Goal: Information Seeking & Learning: Learn about a topic

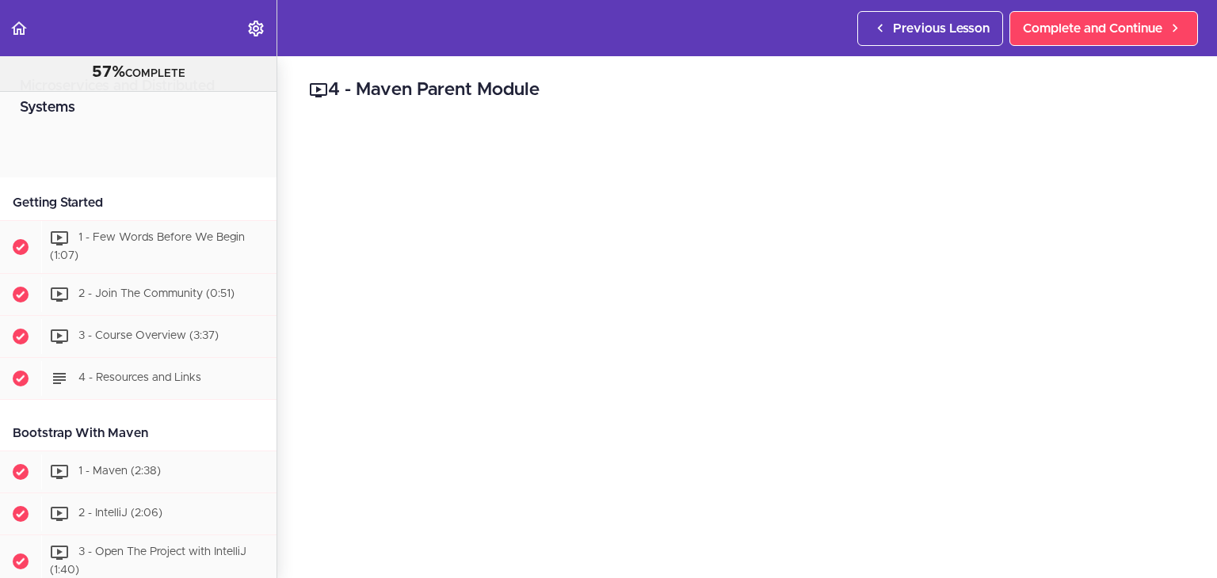
scroll to position [482, 0]
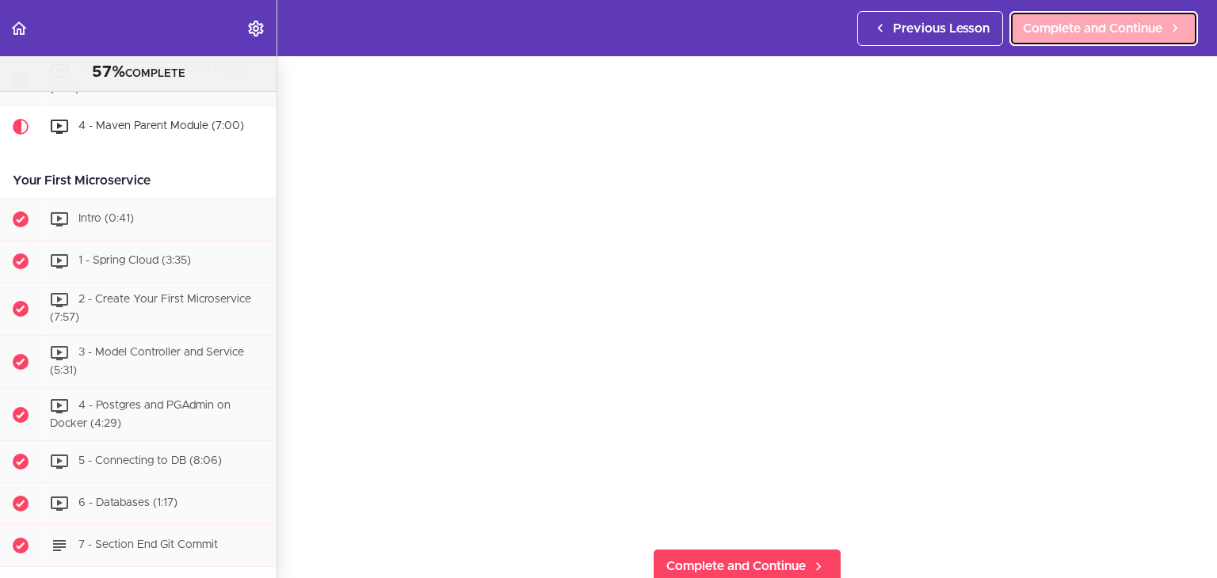
click at [1113, 11] on link "Complete and Continue" at bounding box center [1103, 28] width 189 height 35
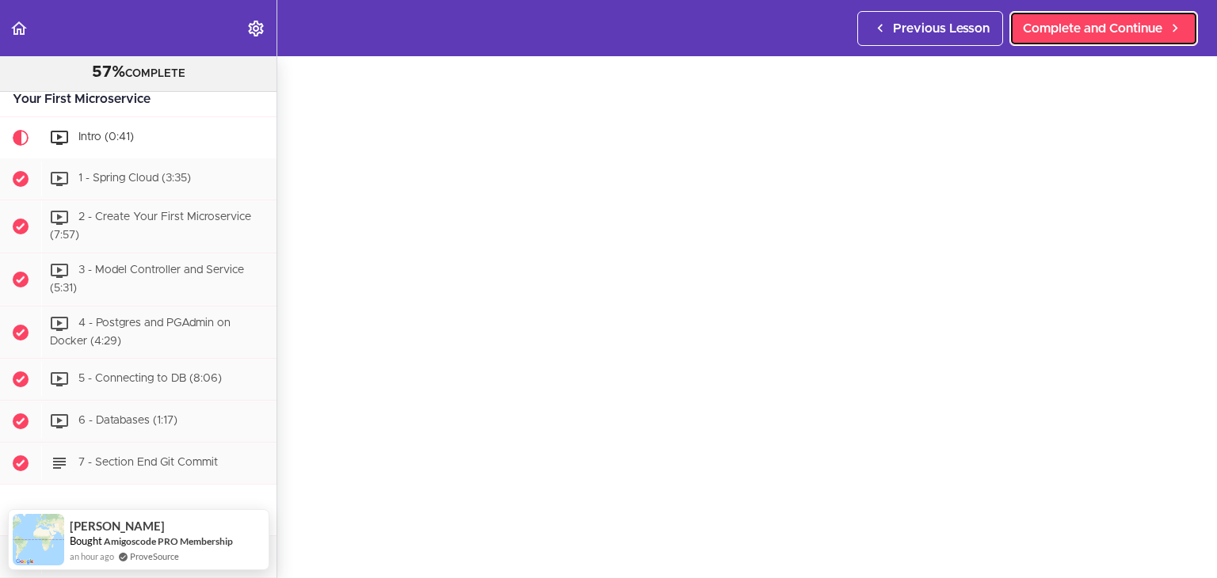
scroll to position [62, 0]
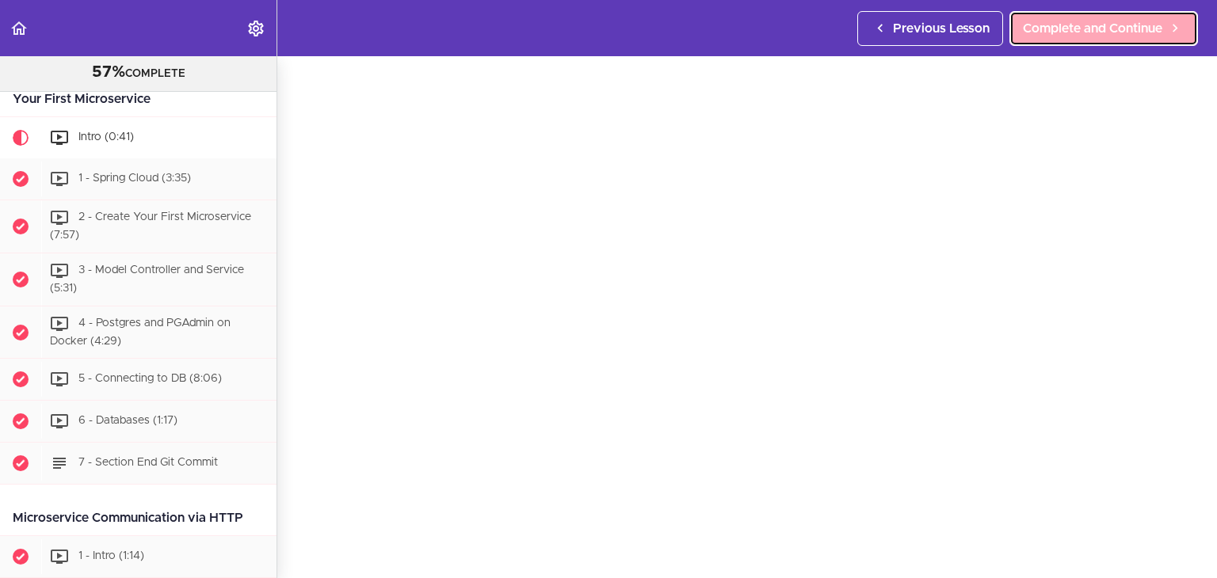
click at [1102, 44] on link "Complete and Continue" at bounding box center [1103, 28] width 189 height 35
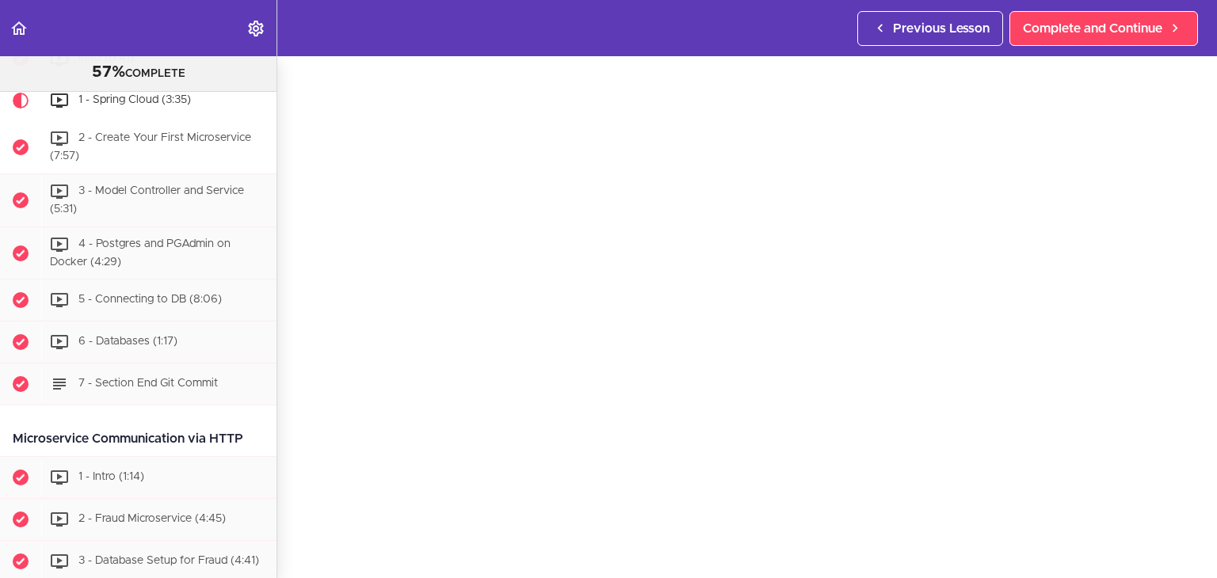
scroll to position [643, 0]
click at [1033, 15] on link "Complete and Continue" at bounding box center [1103, 28] width 189 height 35
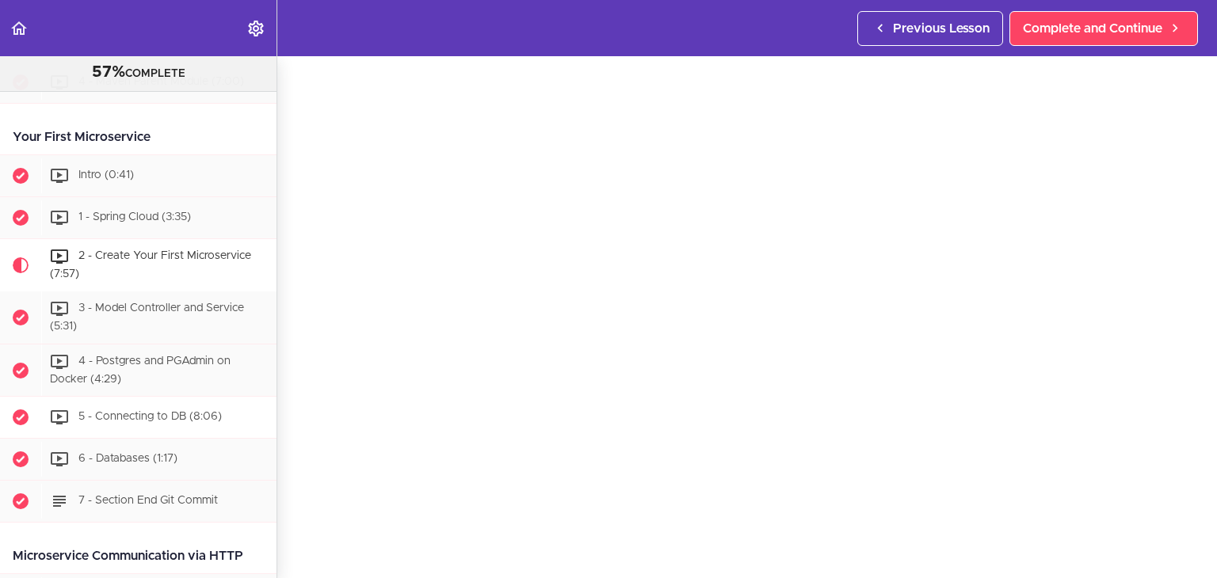
scroll to position [524, 0]
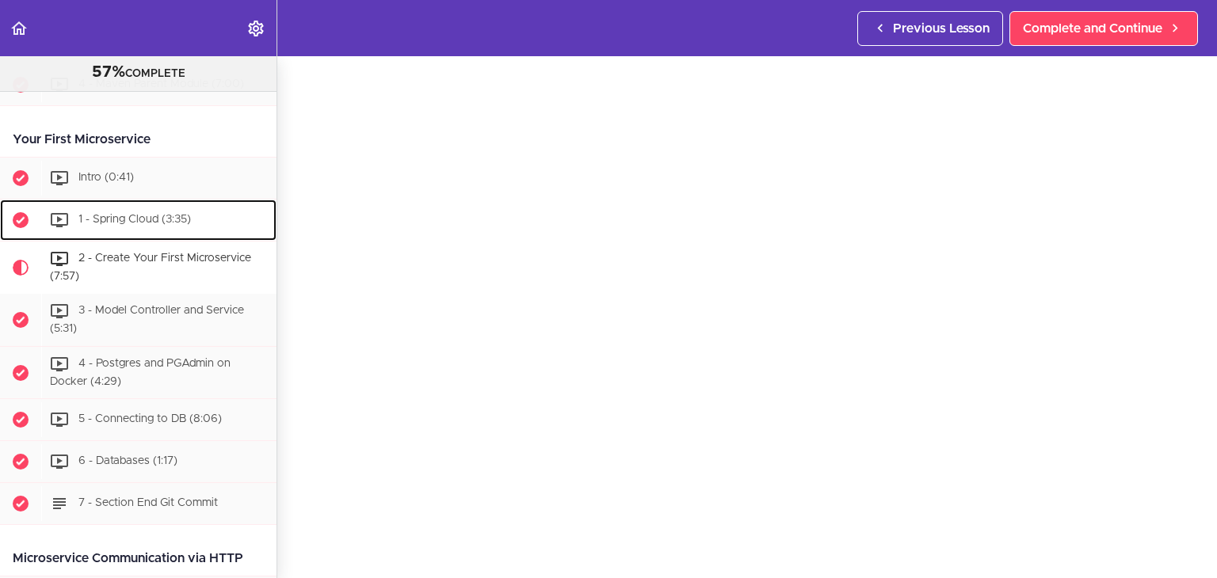
click at [164, 208] on div "1 - Spring Cloud (3:35)" at bounding box center [158, 220] width 235 height 35
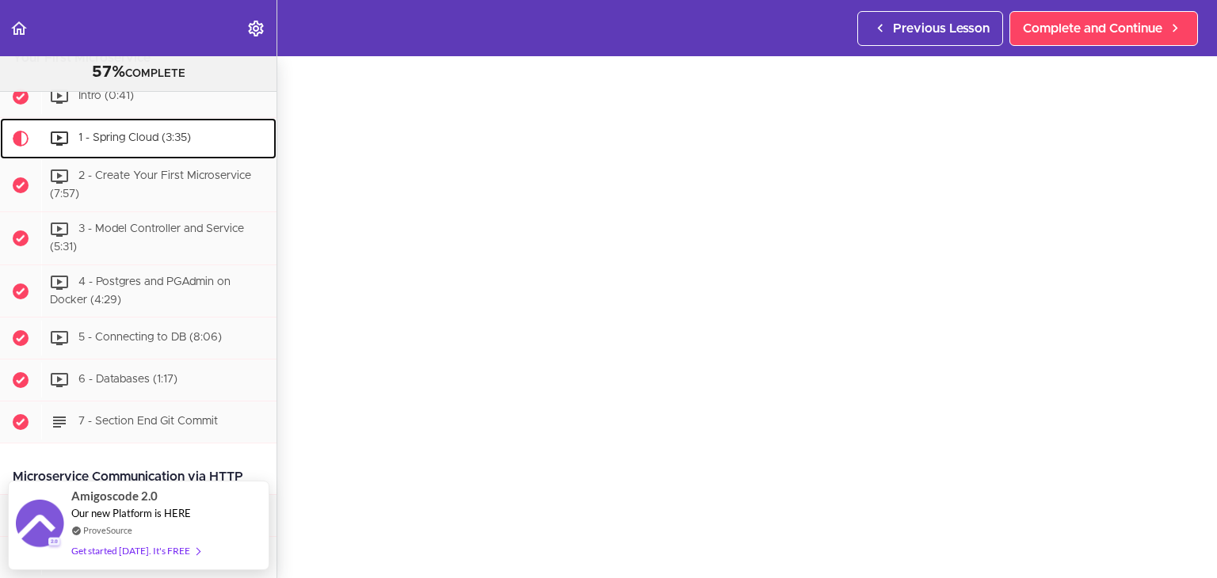
scroll to position [48, 0]
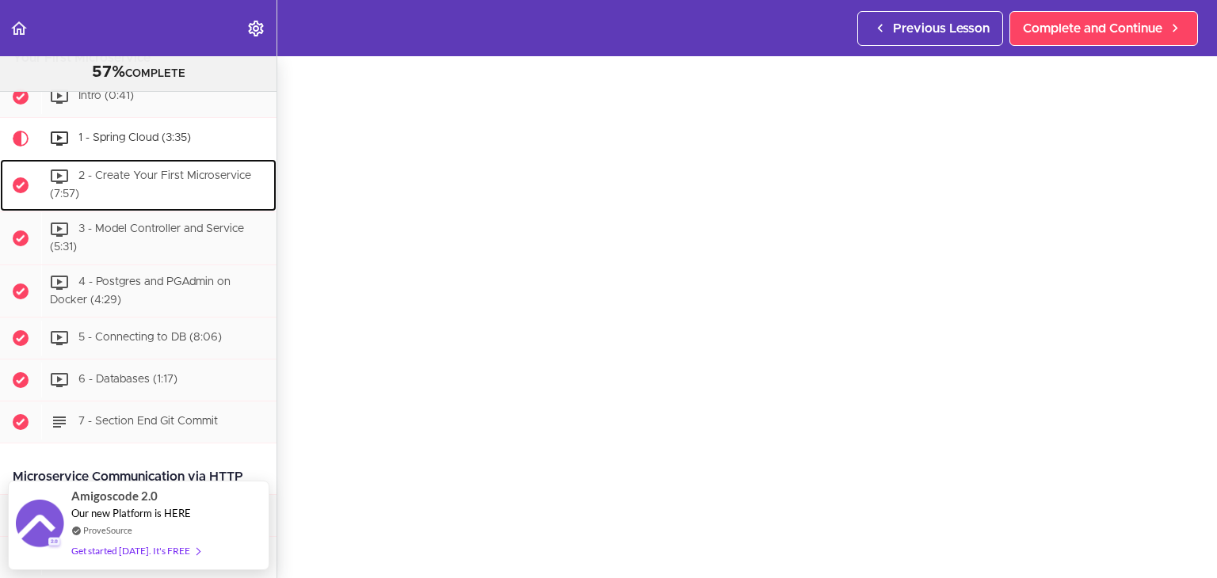
click at [131, 173] on span "2 - Create Your First Microservice (7:57)" at bounding box center [150, 185] width 201 height 29
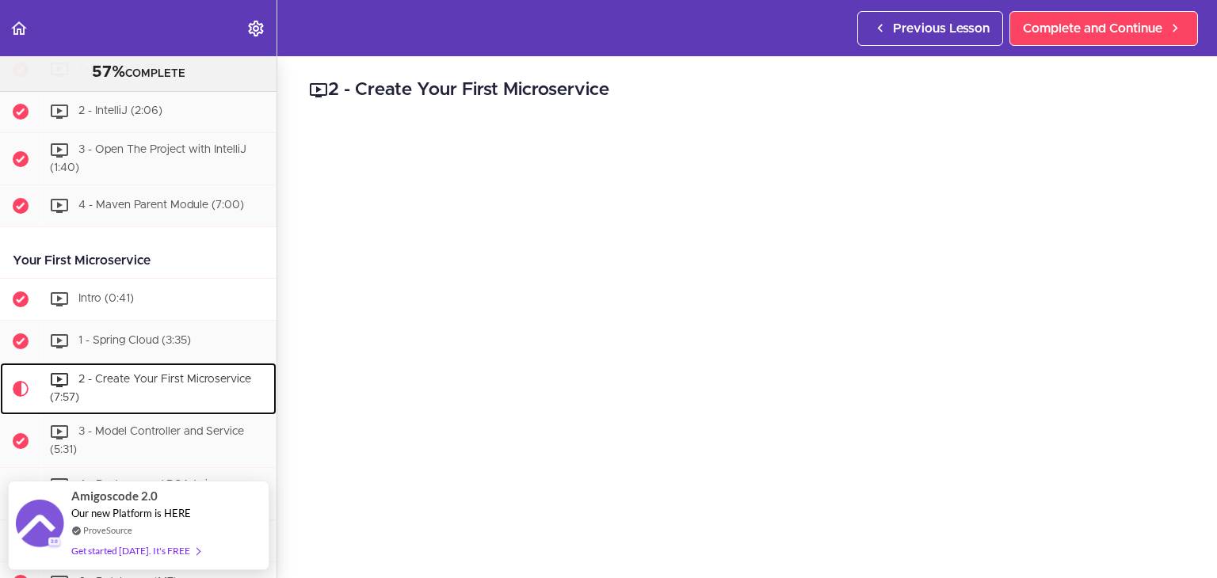
scroll to position [400, 0]
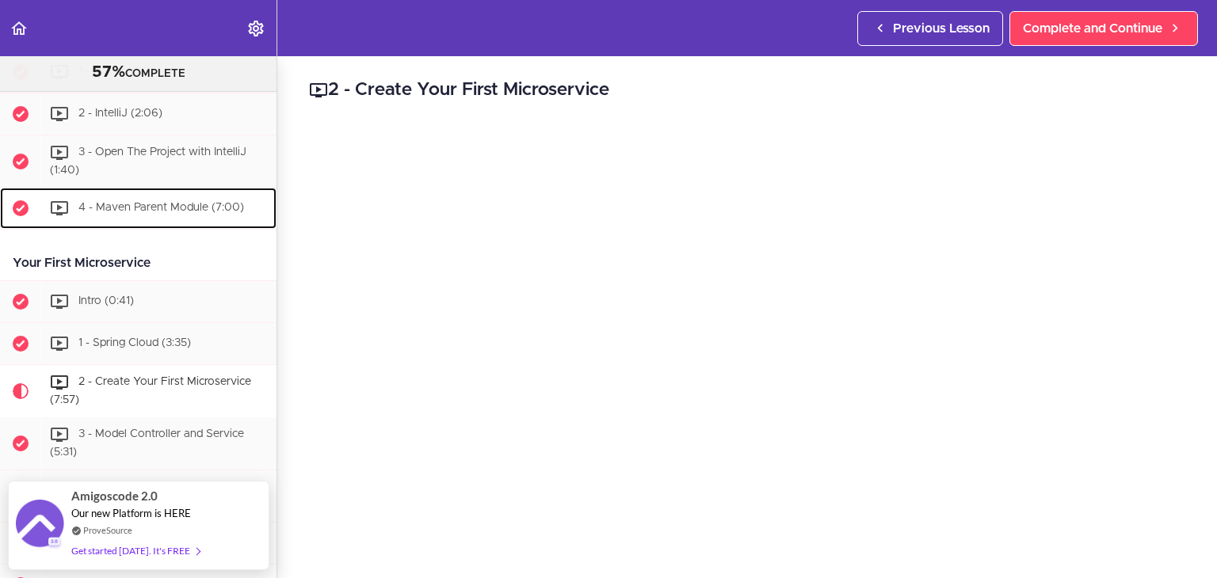
click at [152, 197] on div "4 - Maven Parent Module (7:00)" at bounding box center [158, 208] width 235 height 35
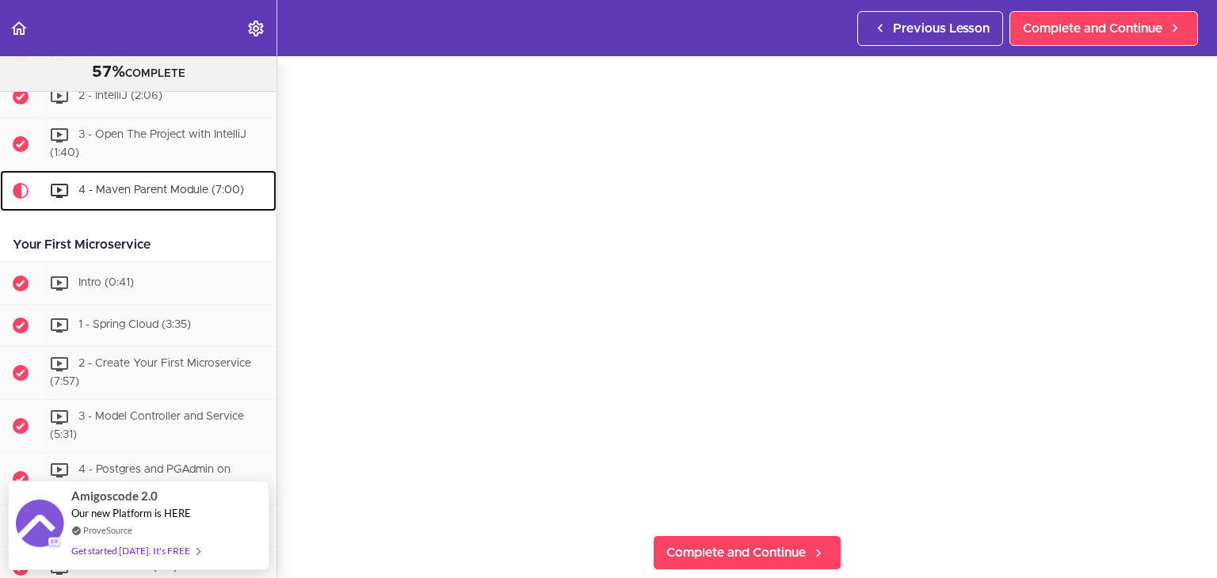
scroll to position [111, 0]
